Goal: Navigation & Orientation: Find specific page/section

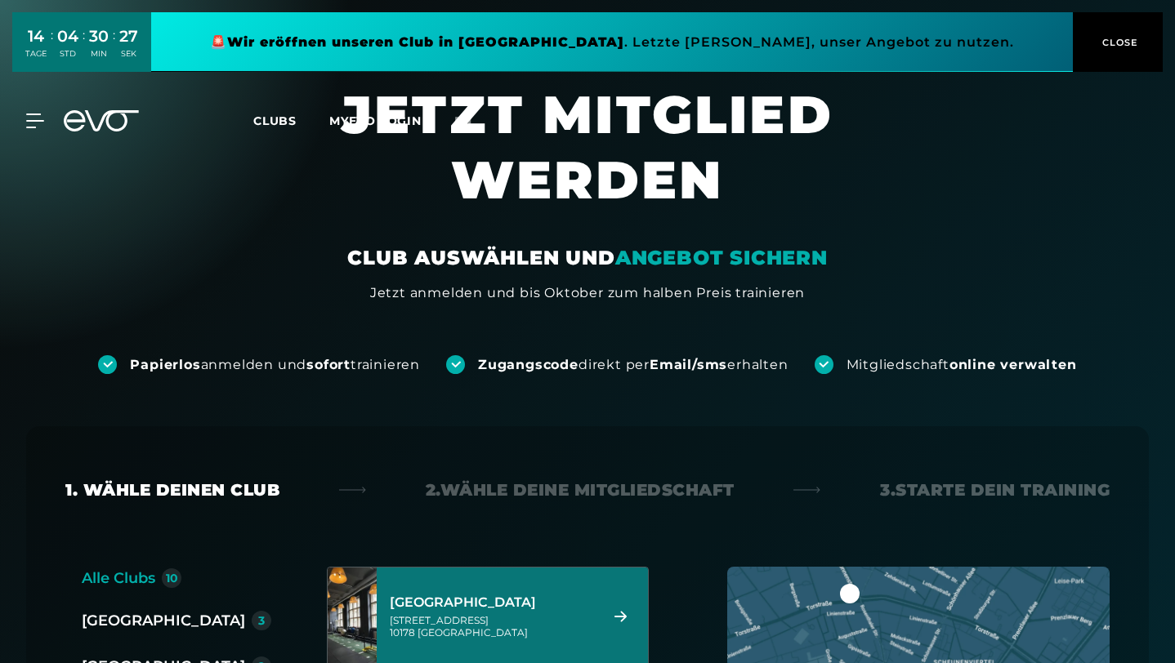
scroll to position [7, 0]
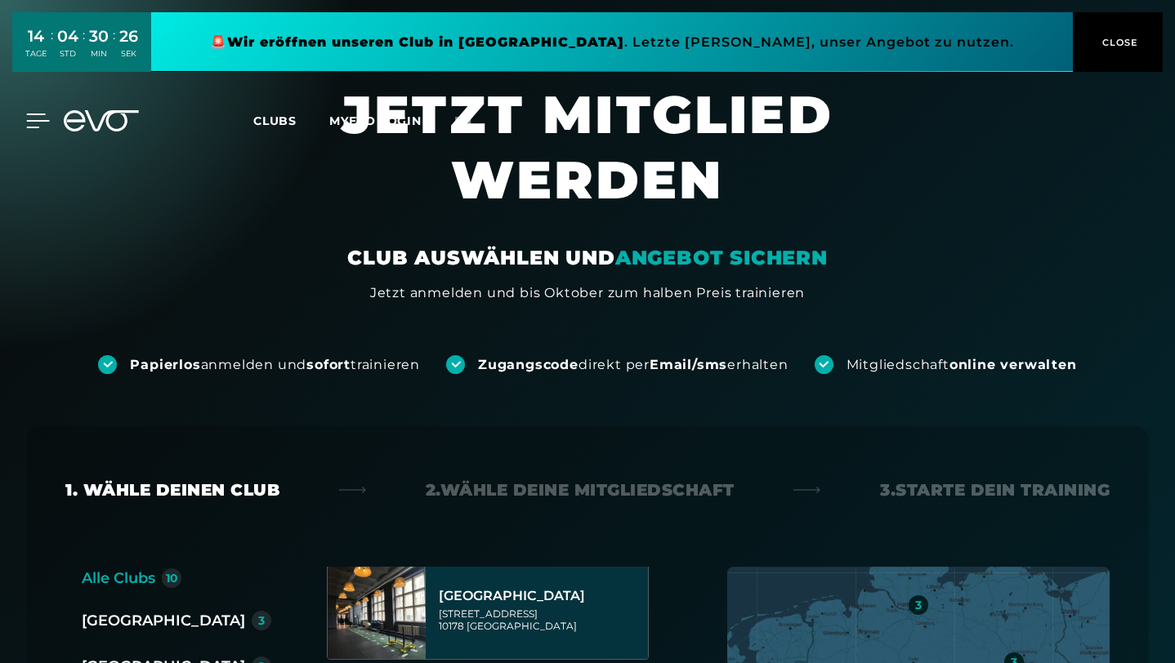
click at [26, 117] on icon at bounding box center [38, 121] width 24 height 15
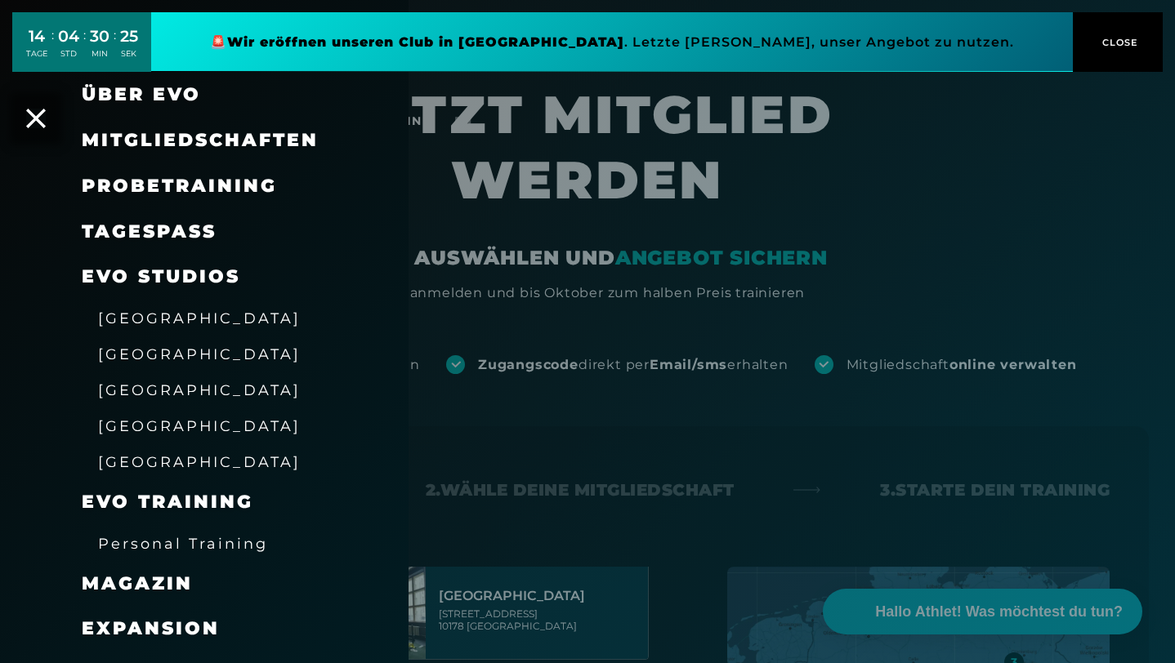
scroll to position [57, 0]
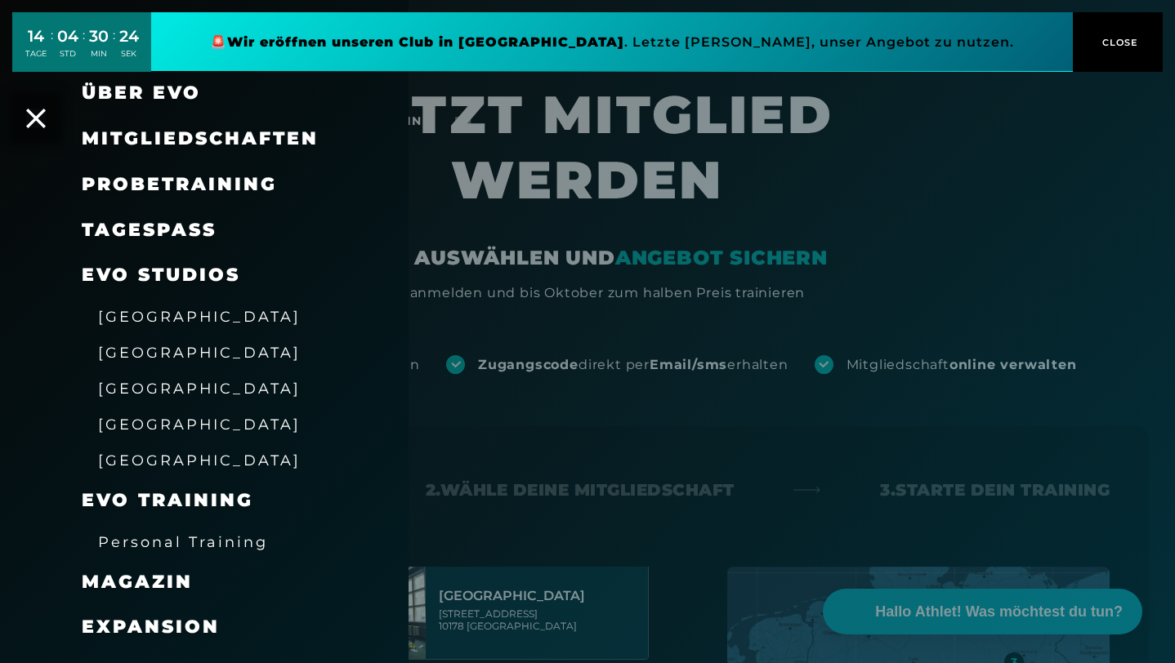
click at [163, 396] on span "[GEOGRAPHIC_DATA]" at bounding box center [199, 388] width 203 height 17
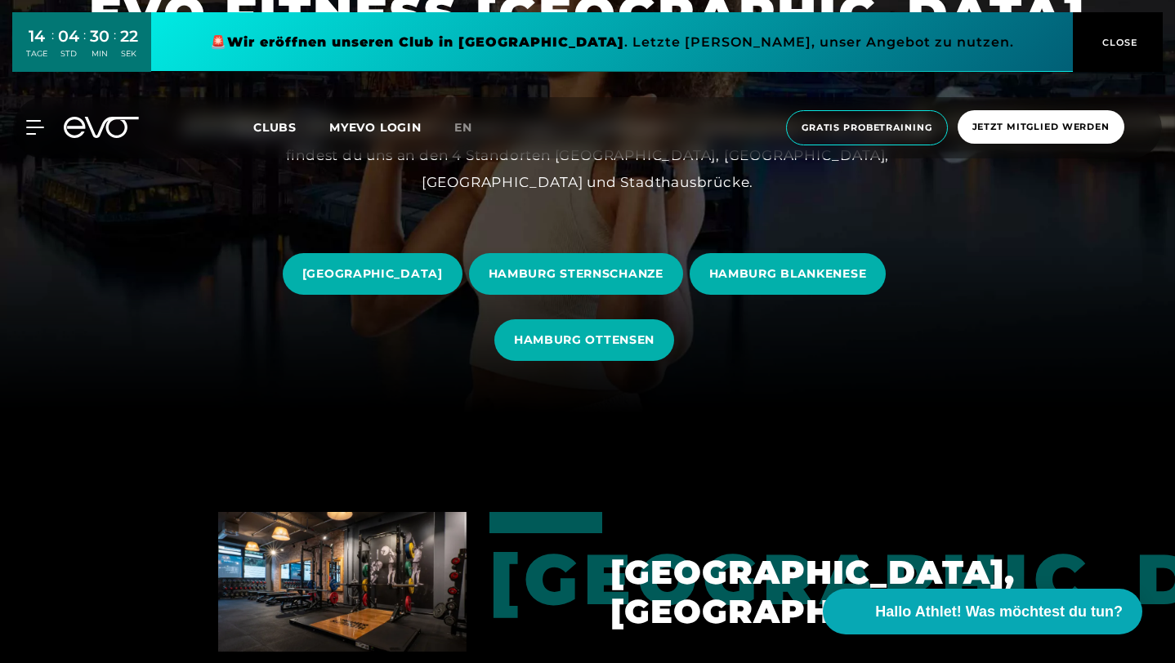
scroll to position [250, 0]
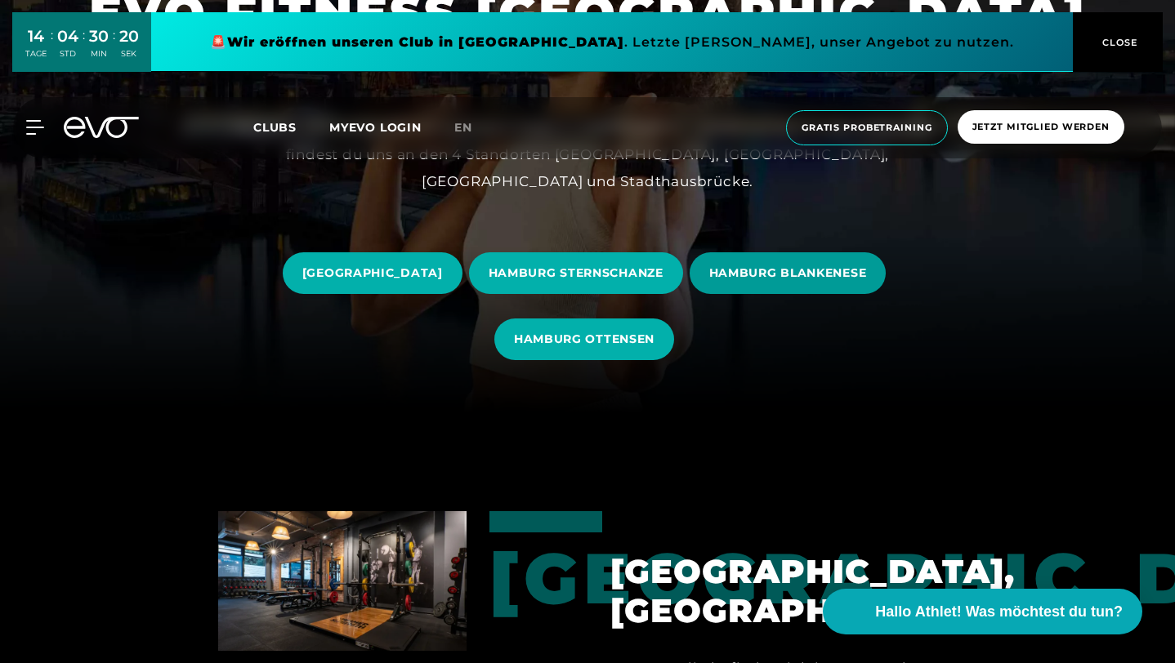
click at [709, 282] on span "HAMBURG BLANKENESE" at bounding box center [788, 273] width 158 height 17
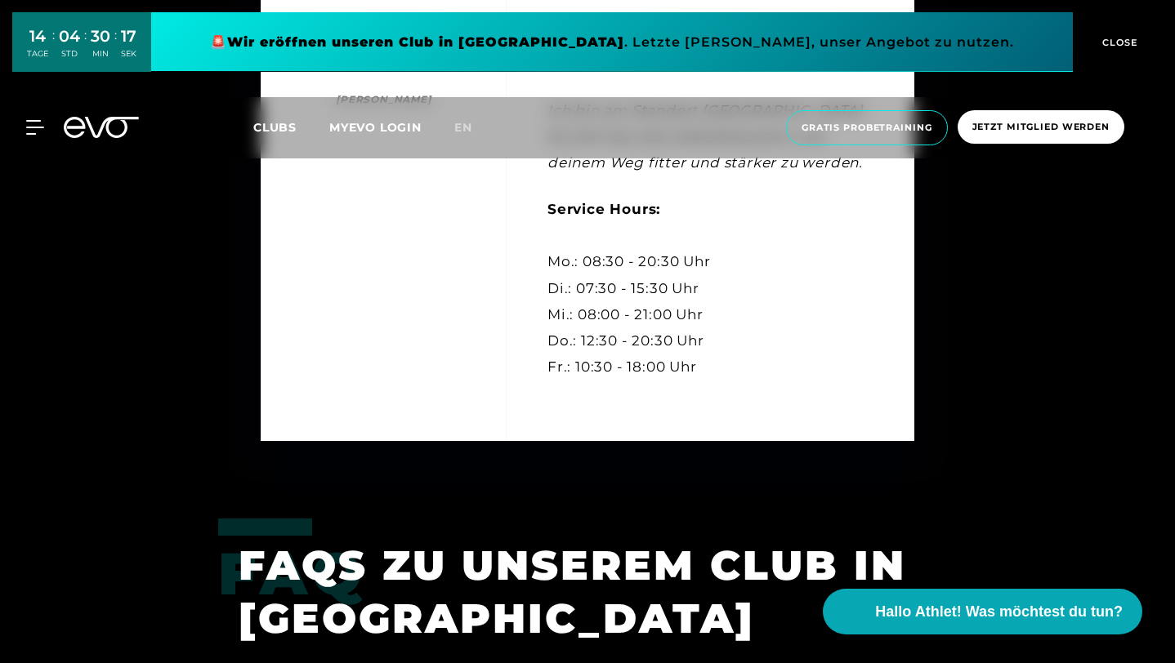
scroll to position [4692, 0]
